Goal: Find specific page/section: Find specific page/section

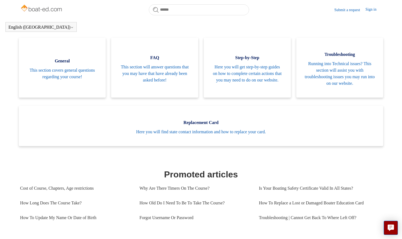
scroll to position [121, 0]
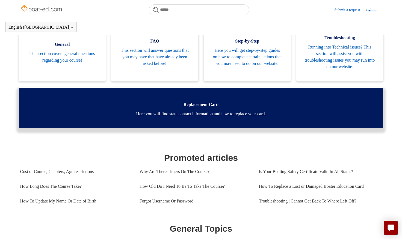
click at [203, 114] on span "Here you will find state contact information and how to replace your card." at bounding box center [201, 114] width 348 height 7
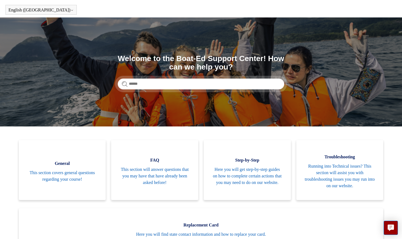
scroll to position [0, 0]
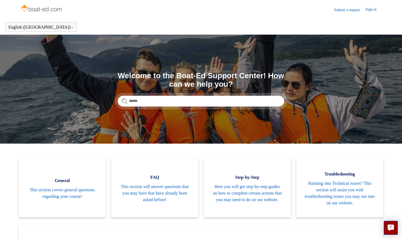
click at [38, 8] on img at bounding box center [41, 8] width 43 height 11
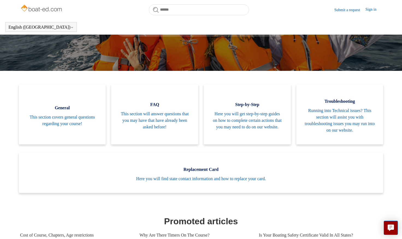
scroll to position [148, 0]
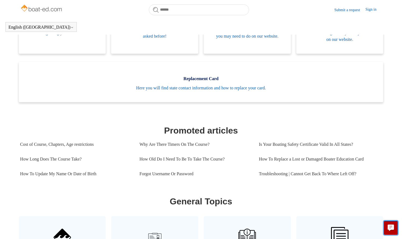
click at [395, 228] on button "Live chat" at bounding box center [390, 228] width 14 height 14
click at [9, 207] on main "Boat-Ed Search Welcome to the Boat-Ed Support Center! How can we help you? Cate…" at bounding box center [201, 183] width 402 height 625
